Goal: Task Accomplishment & Management: Complete application form

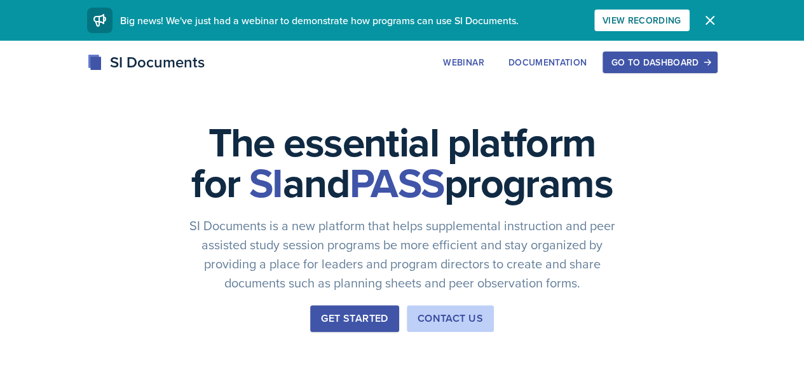
click at [709, 67] on div "Go to Dashboard" at bounding box center [660, 62] width 98 height 10
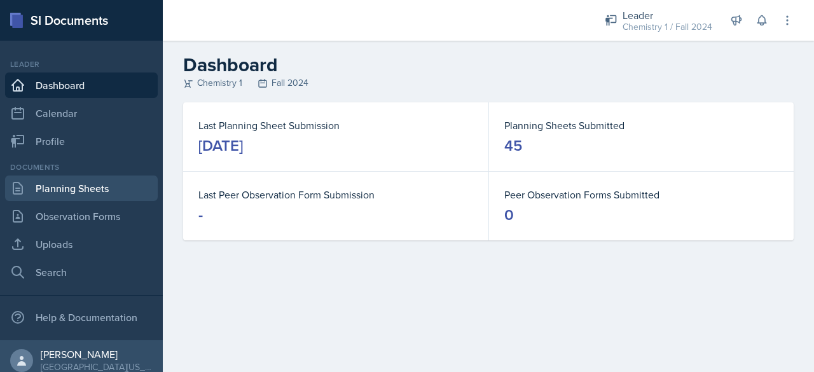
click at [92, 197] on link "Planning Sheets" at bounding box center [81, 187] width 153 height 25
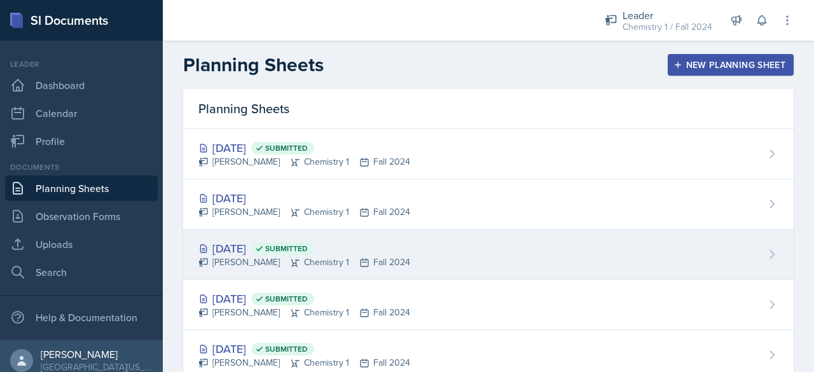
click at [446, 229] on div "[DATE] Submitted [PERSON_NAME] Chemistry 1 Fall 2024" at bounding box center [488, 254] width 610 height 50
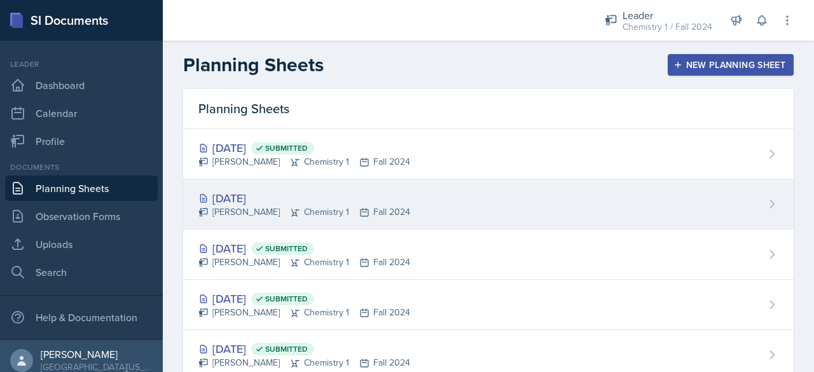
click at [395, 201] on div "[DATE]" at bounding box center [304, 197] width 212 height 17
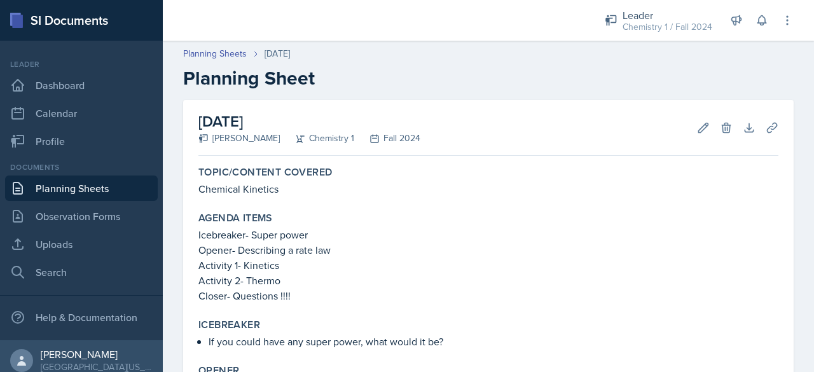
scroll to position [303, 0]
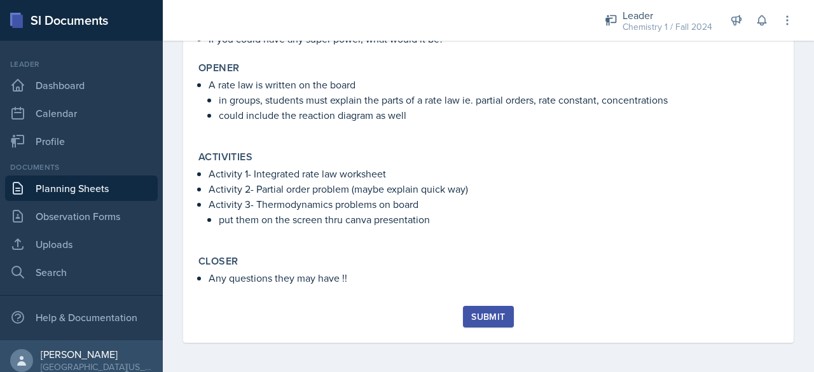
click at [475, 321] on div "Submit" at bounding box center [488, 316] width 34 height 10
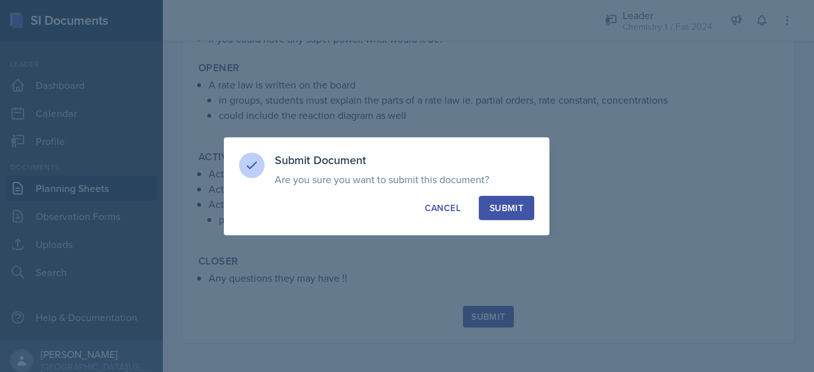
click at [492, 217] on button "Submit" at bounding box center [506, 208] width 55 height 24
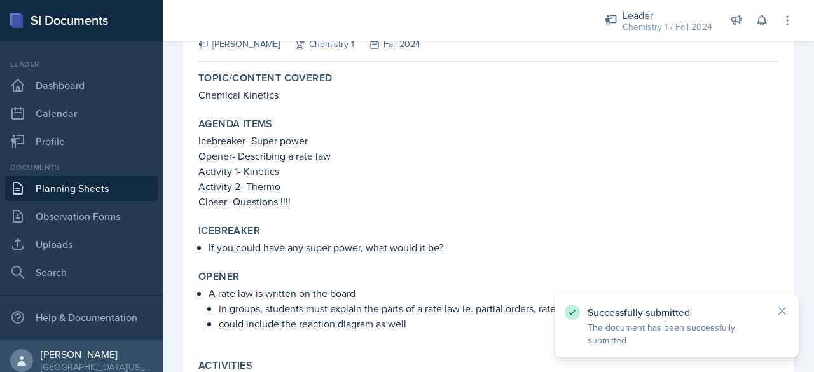
scroll to position [0, 0]
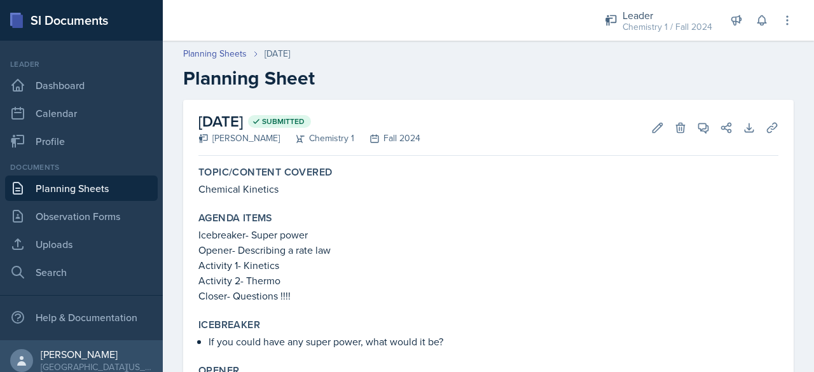
click at [97, 181] on link "Planning Sheets" at bounding box center [81, 187] width 153 height 25
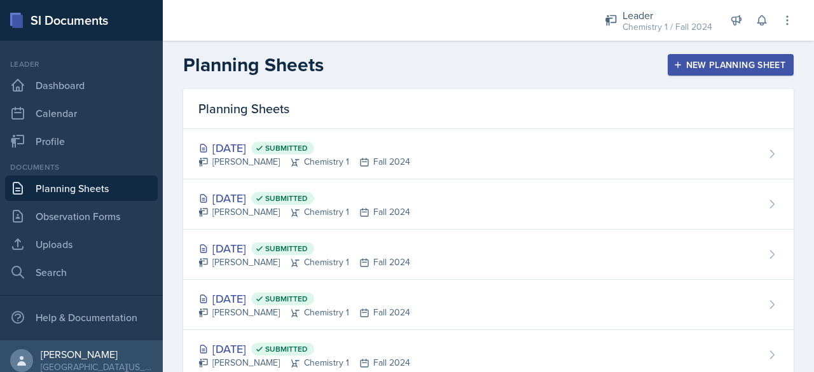
click at [718, 63] on div "New Planning Sheet" at bounding box center [730, 65] width 109 height 10
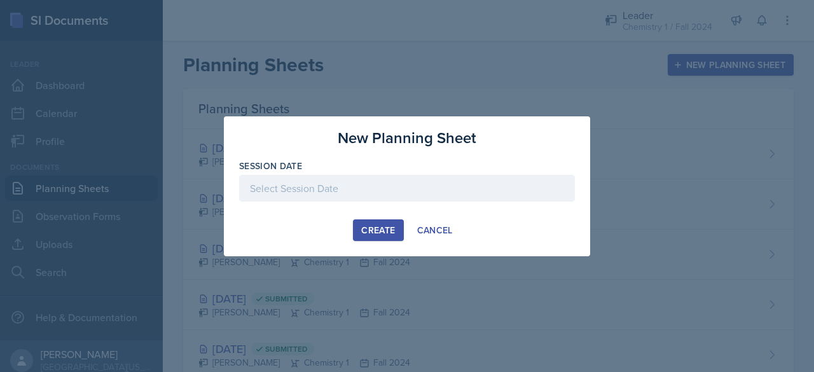
click at [400, 185] on div at bounding box center [407, 188] width 336 height 27
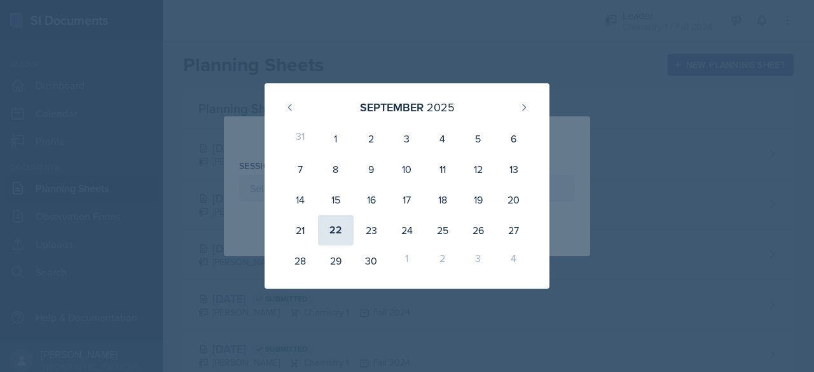
click at [339, 221] on div "22" at bounding box center [336, 230] width 36 height 31
type input "[DATE]"
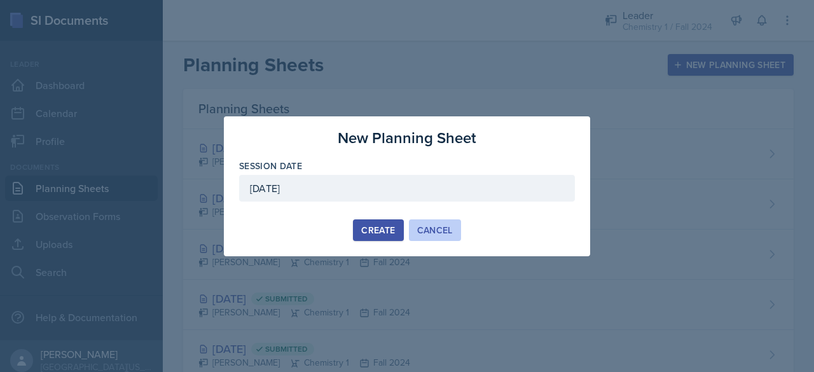
click at [414, 227] on button "Cancel" at bounding box center [435, 230] width 52 height 22
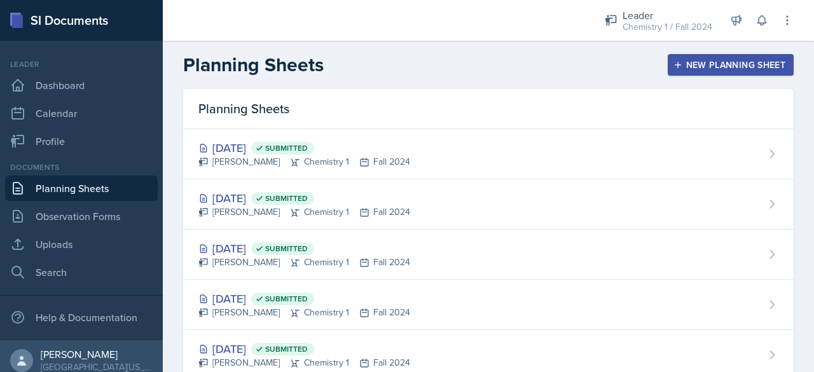
click at [667, 65] on button "New Planning Sheet" at bounding box center [730, 65] width 126 height 22
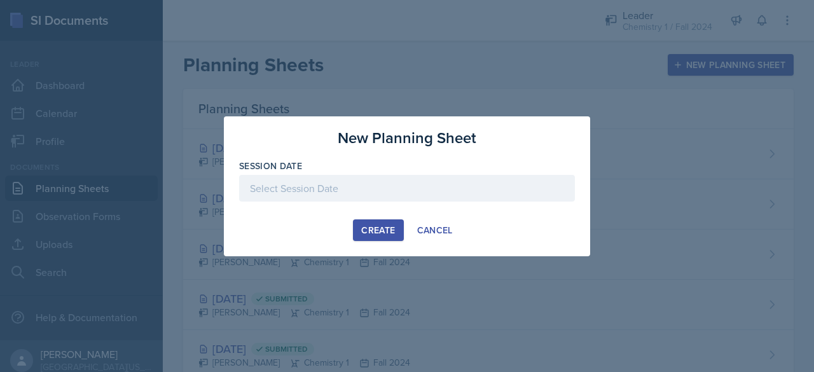
click at [437, 164] on div "Session Date" at bounding box center [407, 166] width 336 height 13
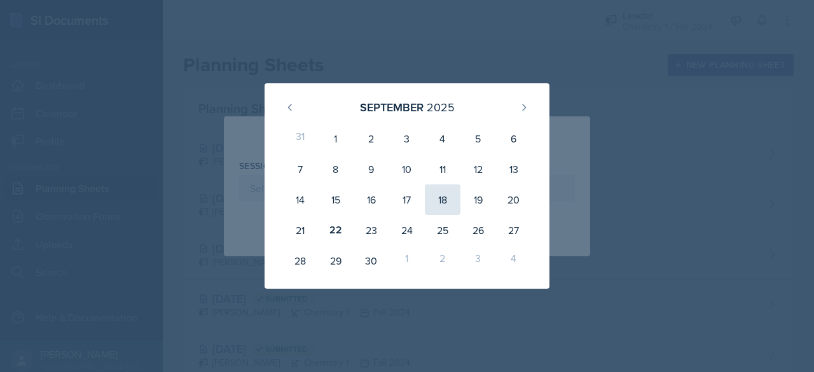
click at [447, 186] on div "18" at bounding box center [443, 199] width 36 height 31
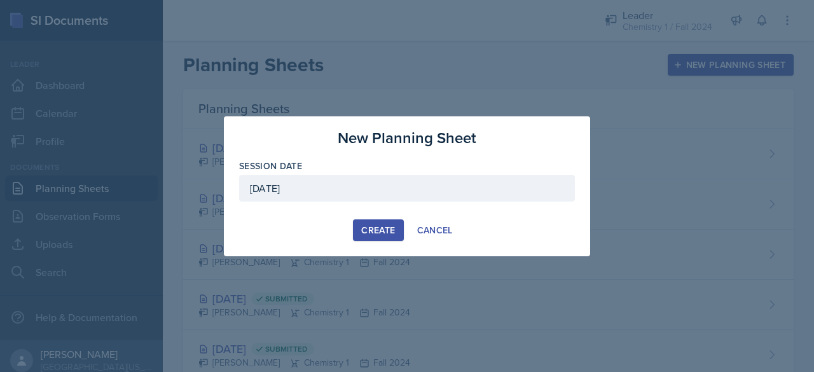
click at [392, 199] on div "[DATE]" at bounding box center [407, 188] width 336 height 27
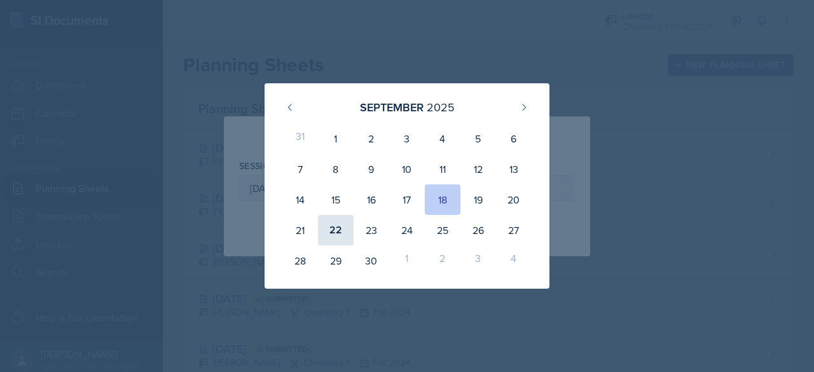
click at [336, 231] on div "22" at bounding box center [336, 230] width 36 height 31
type input "[DATE]"
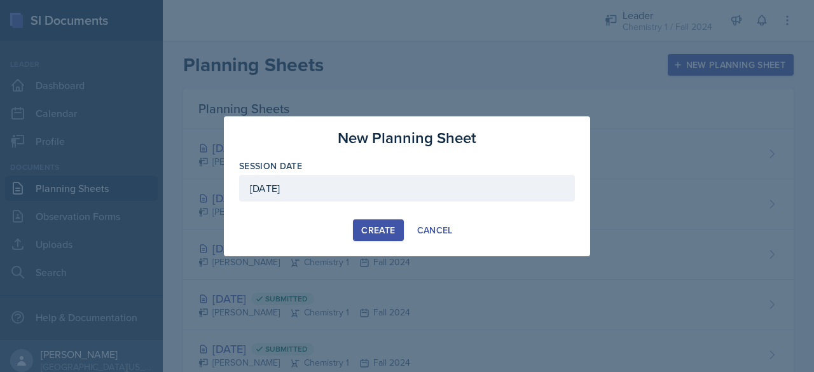
click at [351, 229] on div "Create Cancel" at bounding box center [407, 230] width 336 height 22
click at [374, 225] on div "Create" at bounding box center [378, 230] width 34 height 10
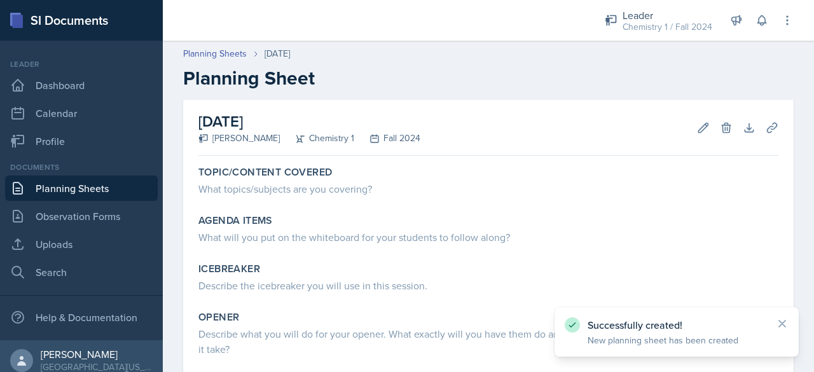
click at [236, 204] on div "Topic/Content Covered What topics/subjects are you covering? Agenda items What …" at bounding box center [488, 326] width 580 height 330
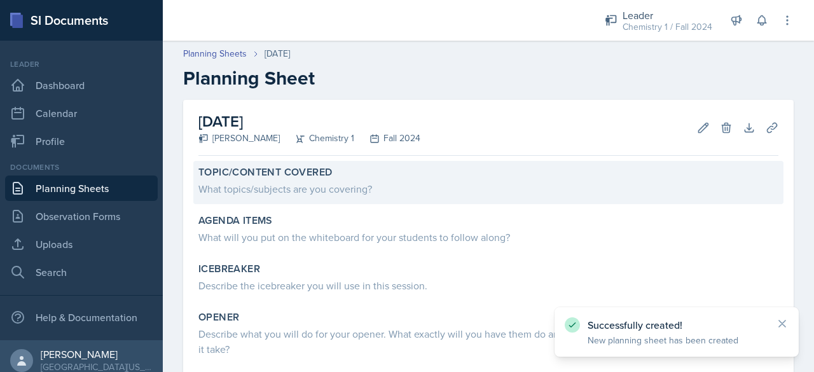
click at [235, 186] on div "What topics/subjects are you covering?" at bounding box center [488, 188] width 580 height 15
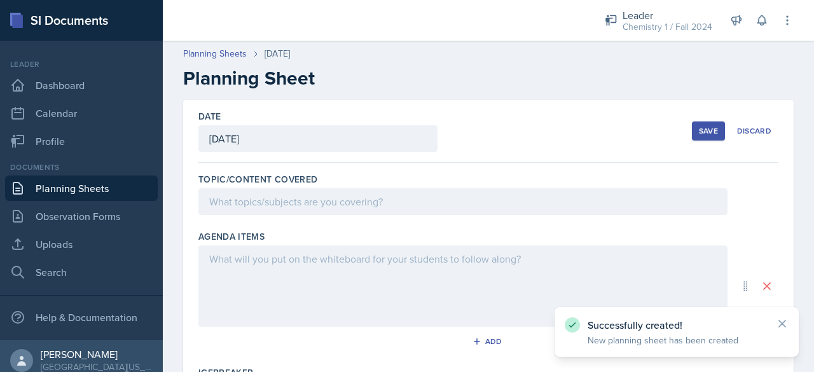
click at [242, 197] on div at bounding box center [462, 201] width 529 height 27
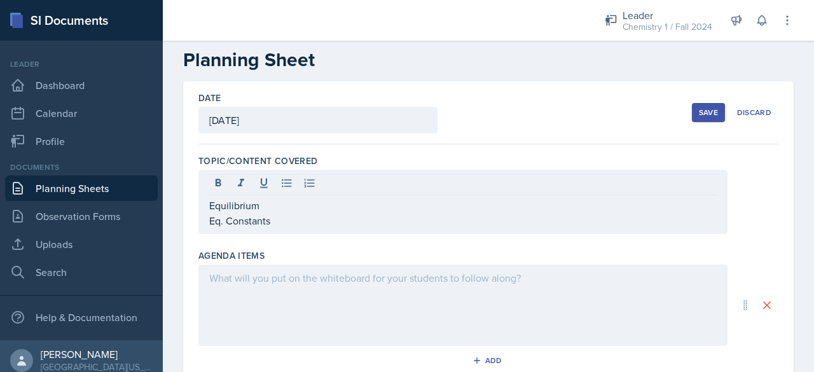
click at [264, 294] on div at bounding box center [462, 304] width 529 height 81
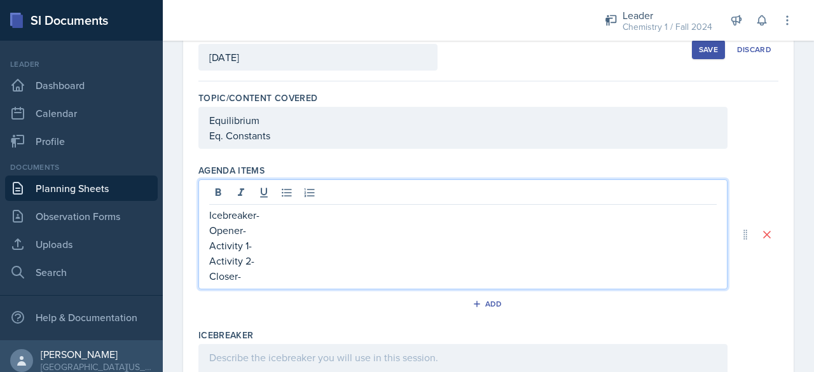
scroll to position [83, 0]
click at [297, 214] on p "Icebreaker-" at bounding box center [462, 213] width 507 height 15
click at [273, 227] on p "Opener-" at bounding box center [462, 228] width 507 height 15
click at [276, 245] on p "Activity 1-" at bounding box center [462, 243] width 507 height 15
click at [276, 252] on p "Activity 2-" at bounding box center [462, 259] width 507 height 15
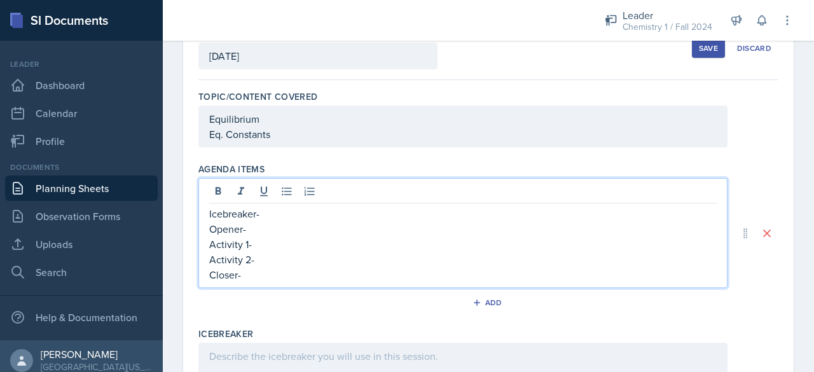
click at [265, 271] on p "Closer-" at bounding box center [462, 274] width 507 height 15
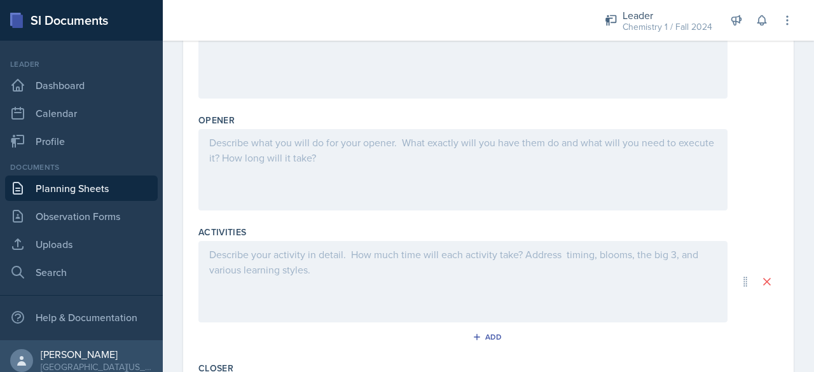
click at [275, 172] on div at bounding box center [462, 169] width 529 height 81
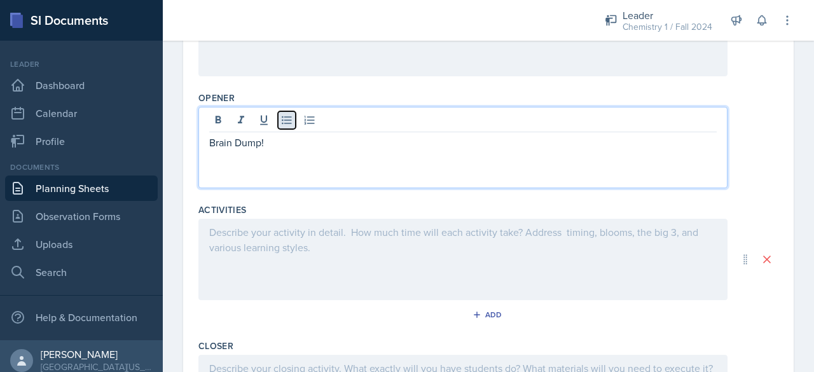
click at [282, 121] on icon at bounding box center [286, 120] width 13 height 13
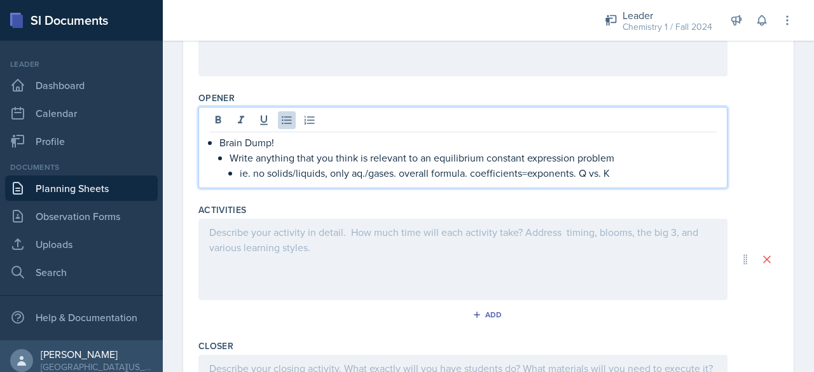
click at [268, 259] on div at bounding box center [462, 259] width 529 height 81
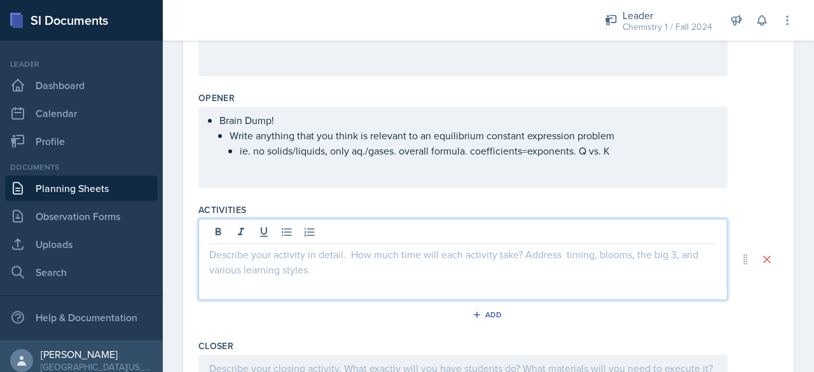
scroll to position [430, 0]
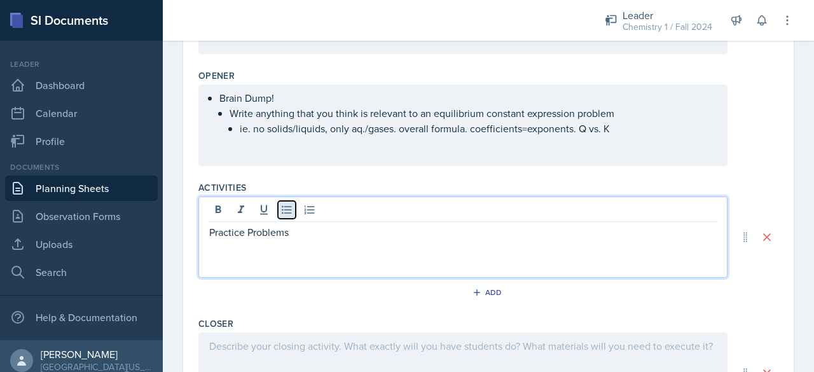
click at [289, 213] on icon at bounding box center [286, 209] width 13 height 13
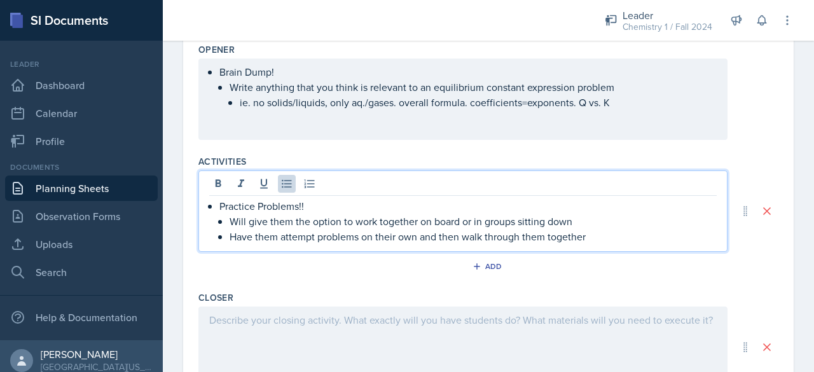
scroll to position [457, 0]
click at [221, 207] on p "Practice Problems!!" at bounding box center [467, 205] width 497 height 15
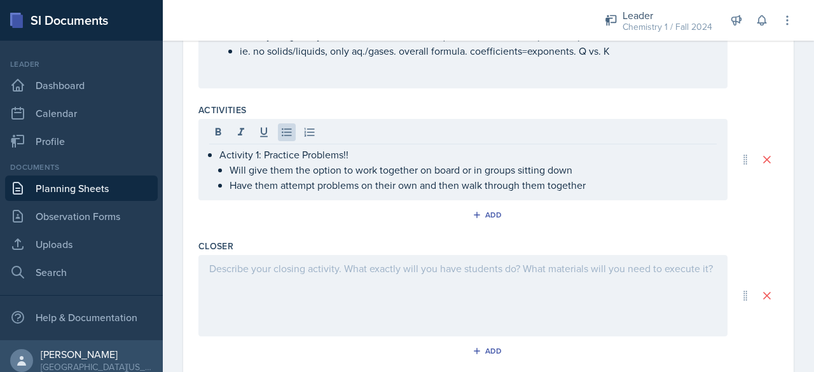
click at [296, 298] on div at bounding box center [462, 295] width 529 height 81
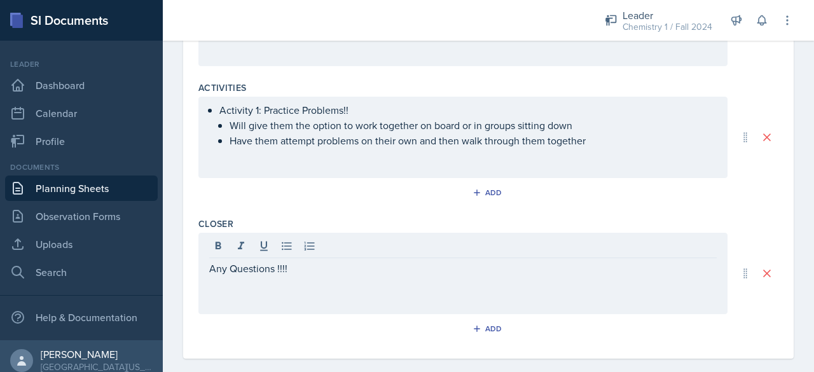
click at [576, 157] on div "Activity 1: Practice Problems!! Will give them the option to work together on b…" at bounding box center [462, 137] width 529 height 81
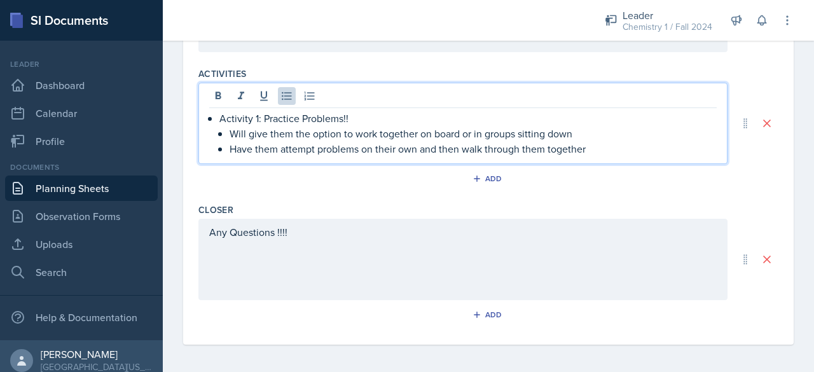
click at [592, 149] on p "Have them attempt problems on their own and then walk through them together" at bounding box center [472, 148] width 487 height 15
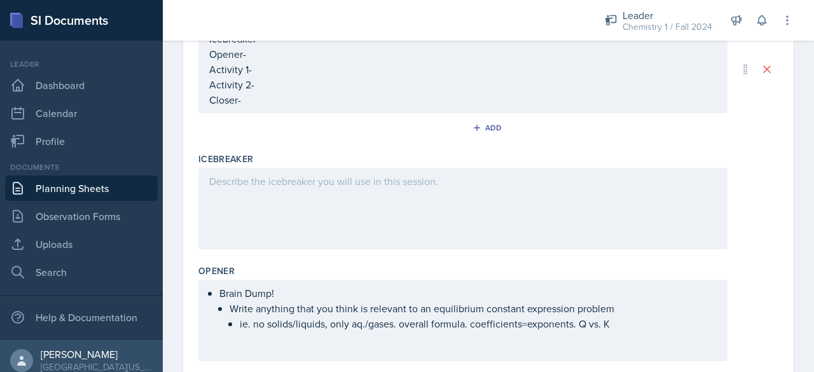
click at [471, 216] on div at bounding box center [462, 208] width 529 height 81
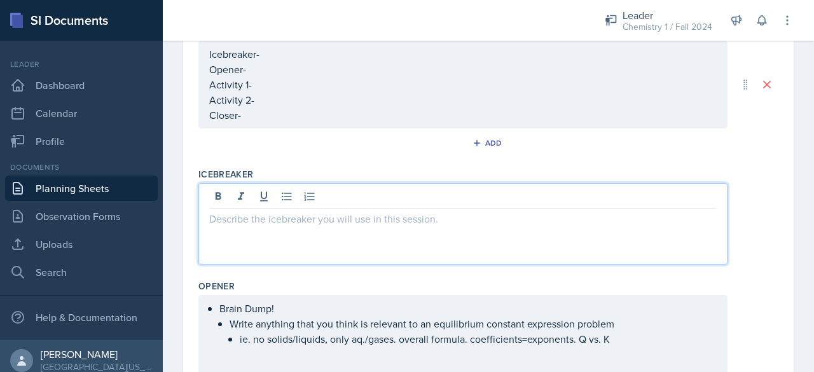
scroll to position [242, 0]
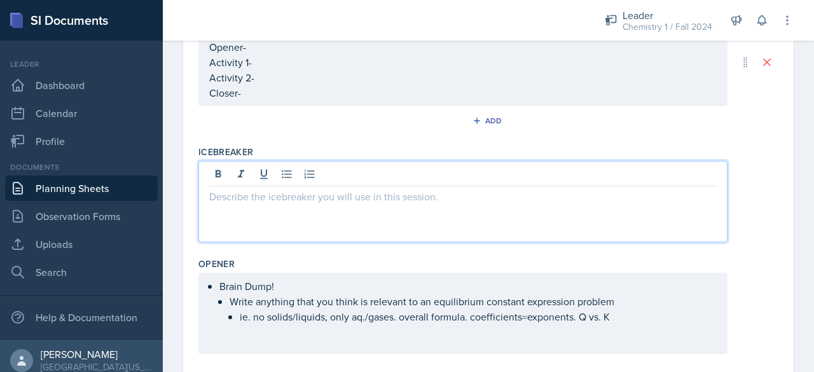
click at [287, 85] on p "Activity 2-" at bounding box center [462, 77] width 507 height 15
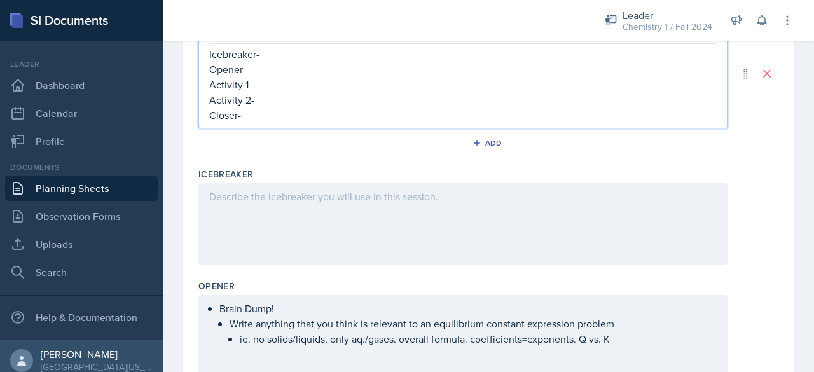
click at [276, 79] on p "Activity 1-" at bounding box center [462, 84] width 507 height 15
click at [275, 74] on p "Opener-" at bounding box center [462, 69] width 507 height 15
click at [275, 74] on p "Opener- Brain Dump" at bounding box center [462, 69] width 507 height 15
click at [278, 77] on p "Activity 1-" at bounding box center [462, 84] width 507 height 15
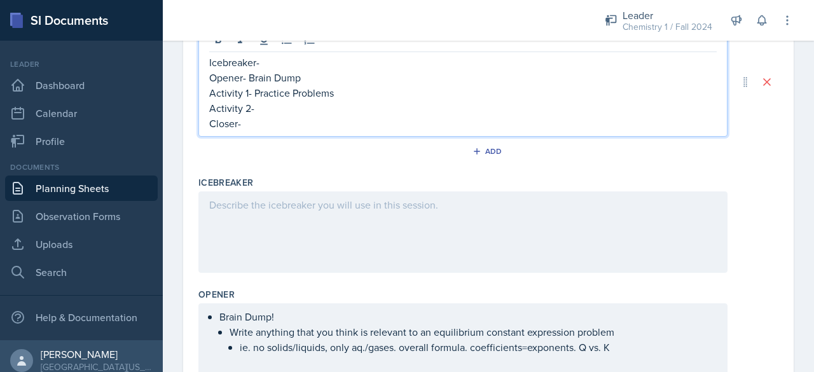
click at [278, 72] on p "Opener- Brain Dump" at bounding box center [462, 77] width 507 height 15
click at [277, 70] on p "Opener- Brain Dump" at bounding box center [462, 77] width 507 height 15
click at [272, 62] on p "Icebreaker-" at bounding box center [462, 62] width 507 height 15
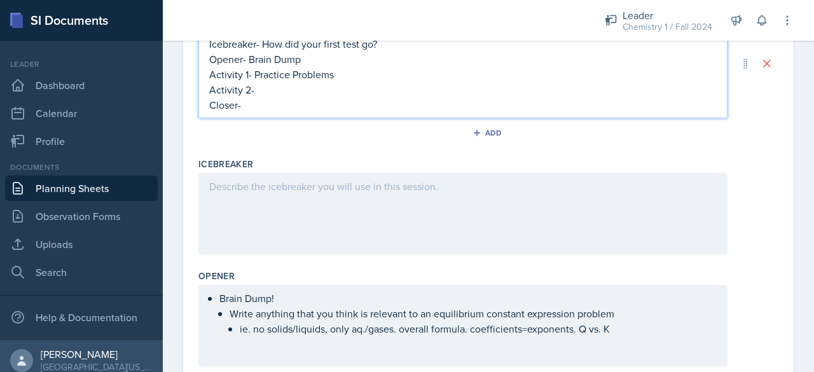
click at [291, 198] on div at bounding box center [462, 213] width 529 height 81
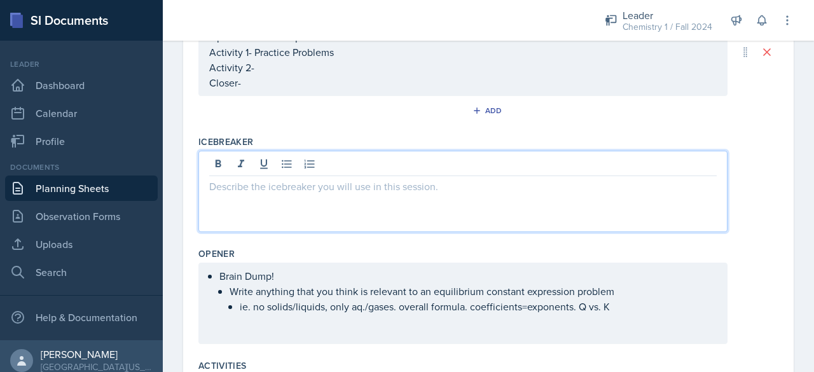
scroll to position [252, 0]
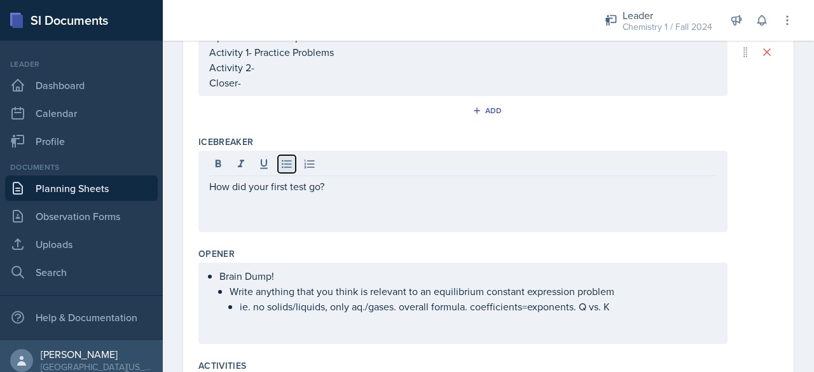
click at [285, 165] on icon at bounding box center [287, 164] width 10 height 8
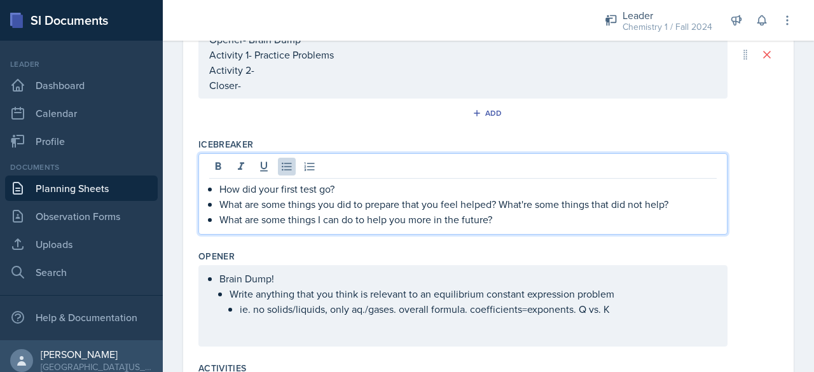
click at [271, 81] on p "Closer-" at bounding box center [462, 85] width 507 height 15
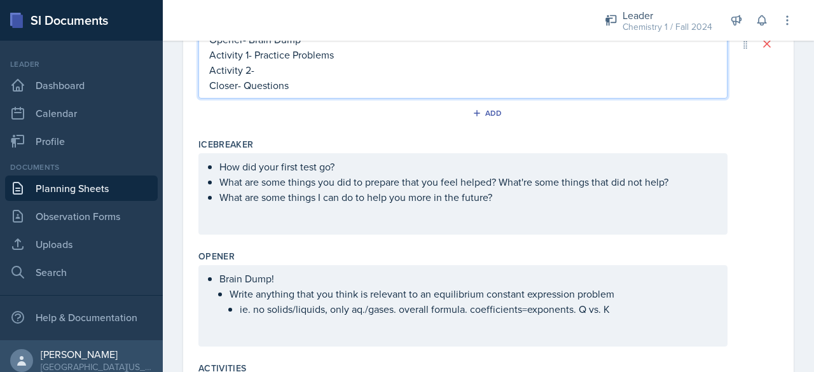
click at [276, 62] on p "Activity 2-" at bounding box center [462, 69] width 507 height 15
click at [343, 58] on p "Activity 1- Practice Problems" at bounding box center [462, 54] width 507 height 15
click at [343, 65] on p "Activity 2-" at bounding box center [462, 69] width 507 height 15
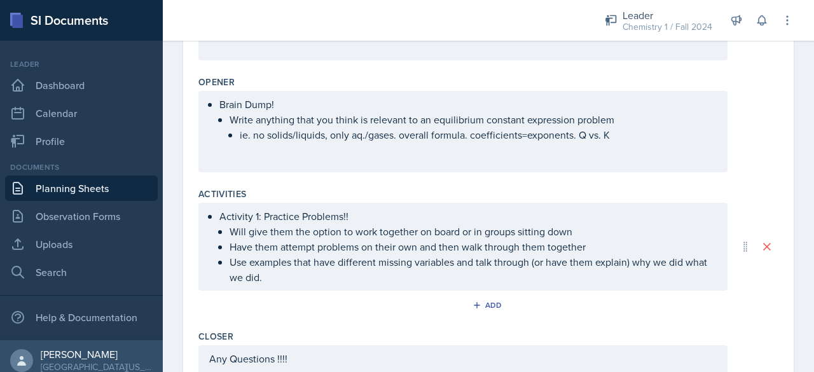
click at [313, 286] on div "Activity 1: Practice Problems!! Will give them the option to work together on b…" at bounding box center [462, 247] width 529 height 88
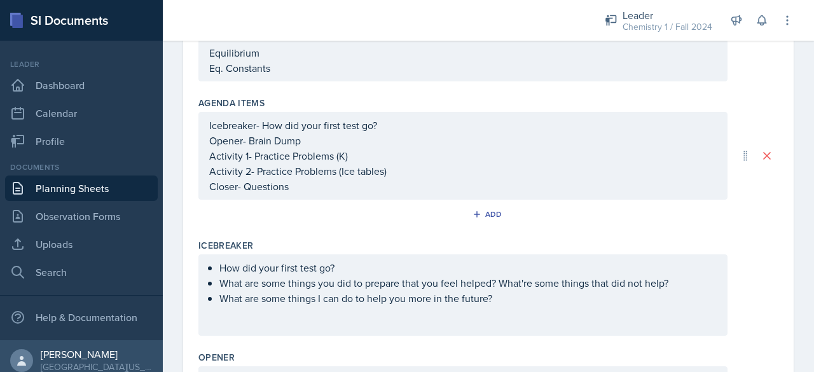
scroll to position [141, 0]
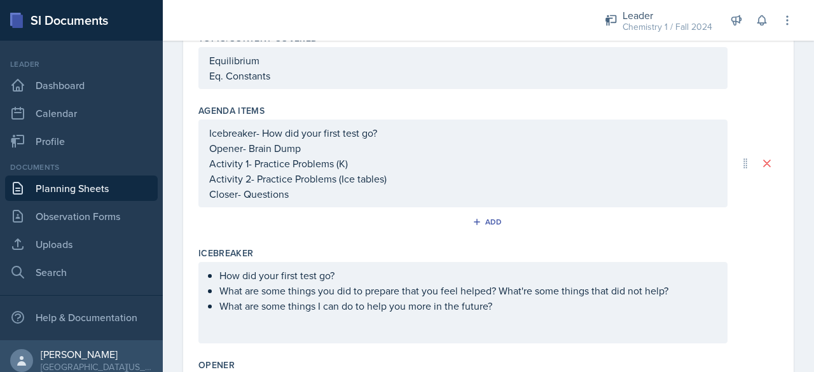
click at [294, 221] on div "Add" at bounding box center [488, 224] width 580 height 24
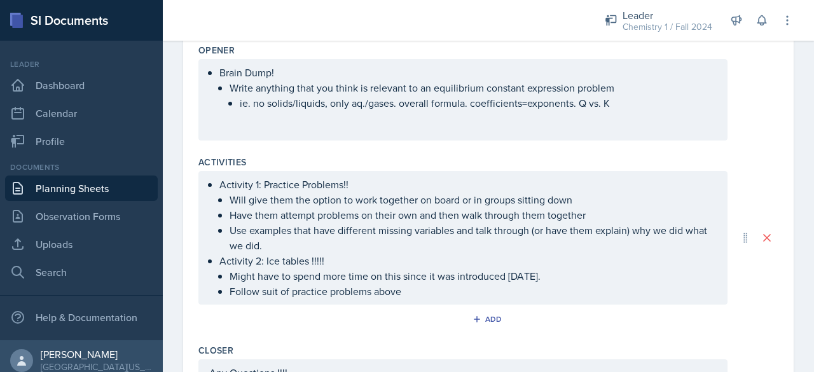
scroll to position [455, 0]
click at [425, 310] on div "Add" at bounding box center [488, 322] width 580 height 24
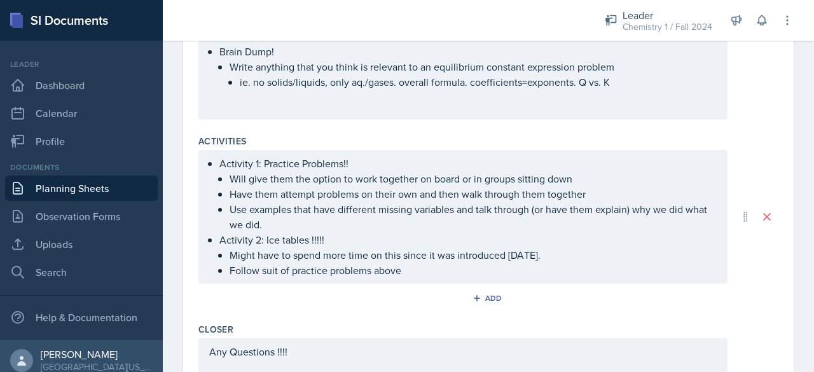
click at [416, 278] on p "Follow suit of practice problems above" at bounding box center [472, 269] width 487 height 15
